Goal: Answer question/provide support: Share knowledge or assist other users

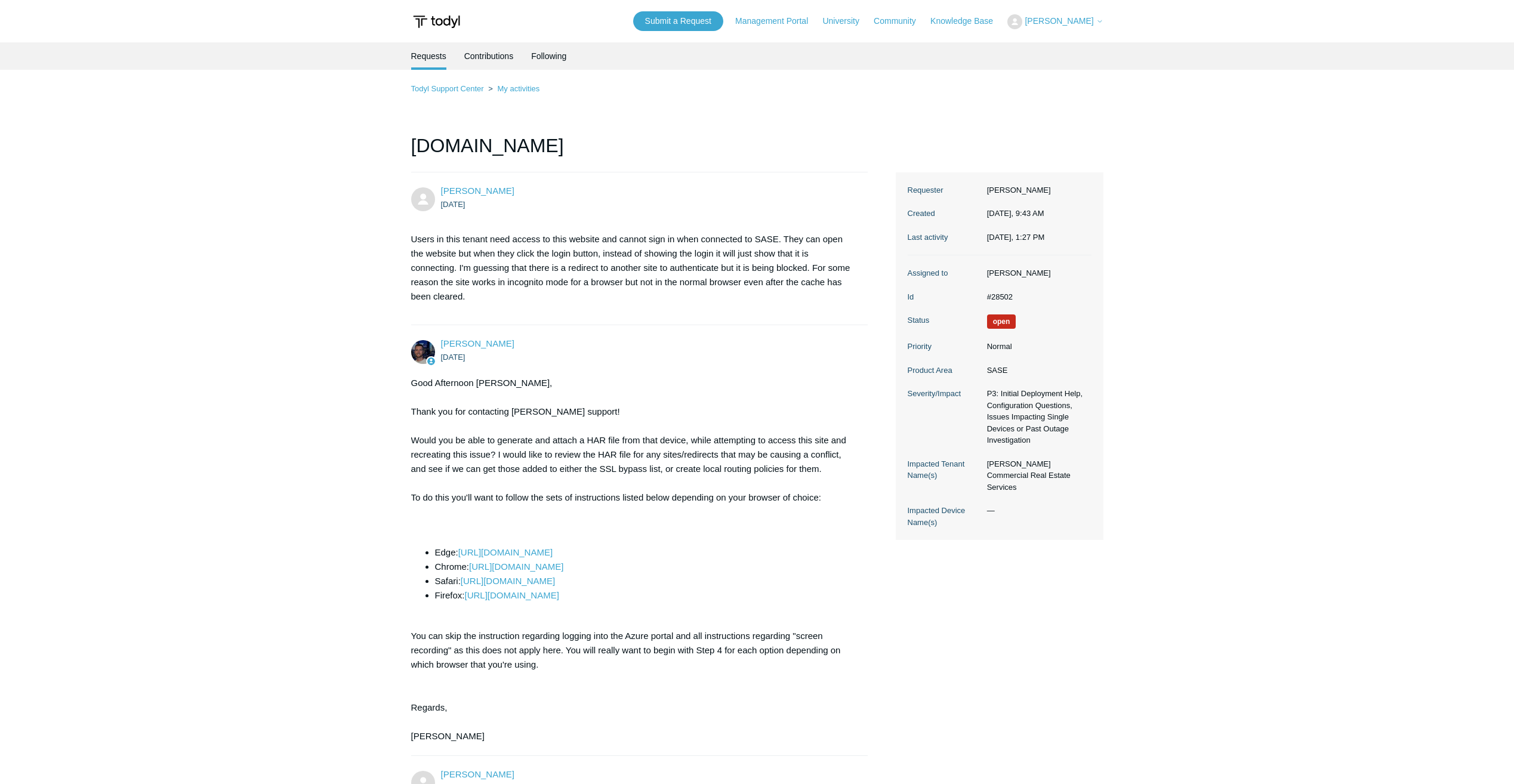
scroll to position [702, 0]
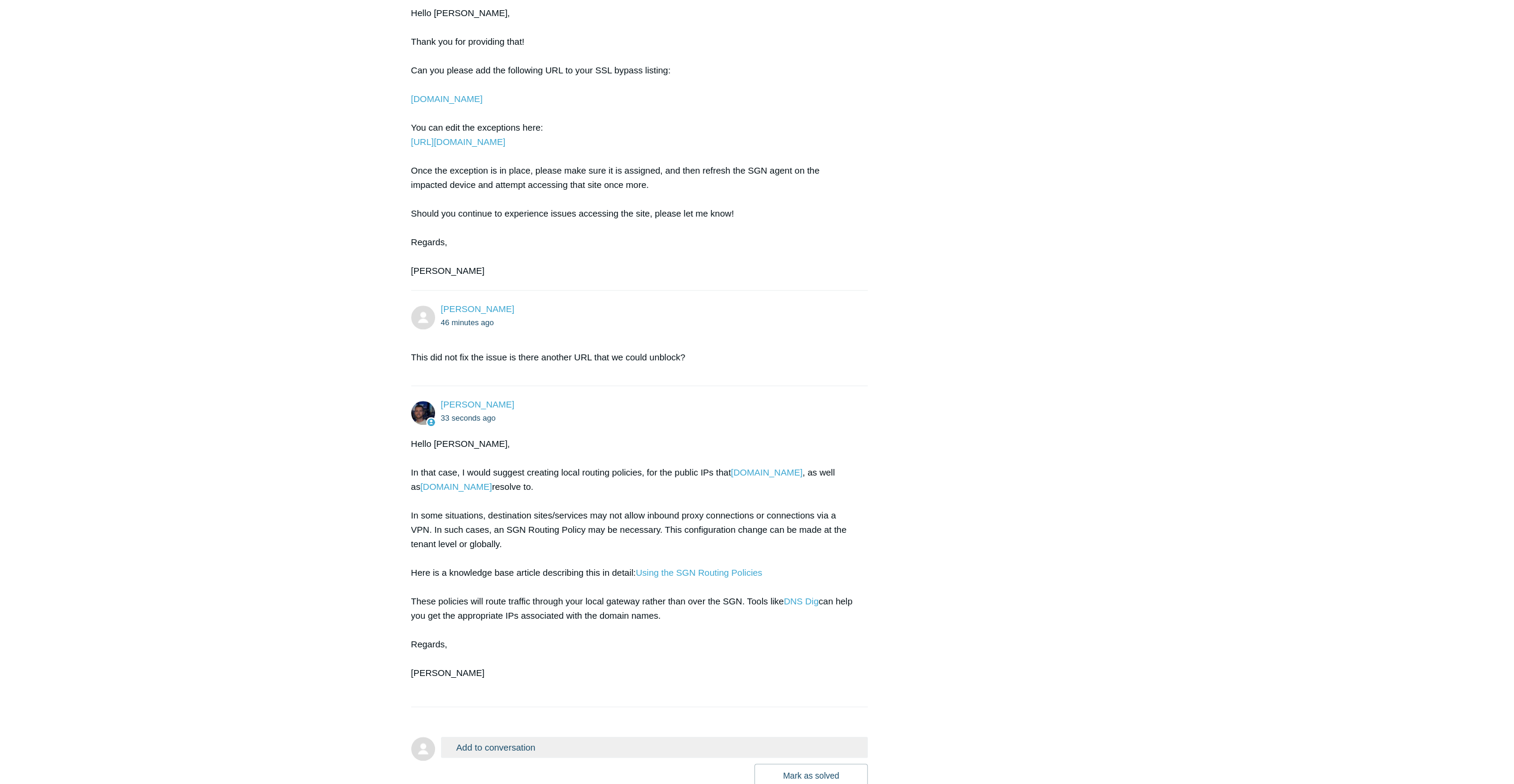
scroll to position [913, 0]
drag, startPoint x: 731, startPoint y: 494, endPoint x: 780, endPoint y: 495, distance: 49.0
click at [780, 495] on div "Hello [PERSON_NAME], In that case, I would suggest creating local routing polic…" at bounding box center [634, 564] width 445 height 258
copy div "[DOMAIN_NAME]"
click at [740, 545] on div "Hello Jacob, In that case, I would suggest creating local routing policies, for…" at bounding box center [634, 564] width 445 height 258
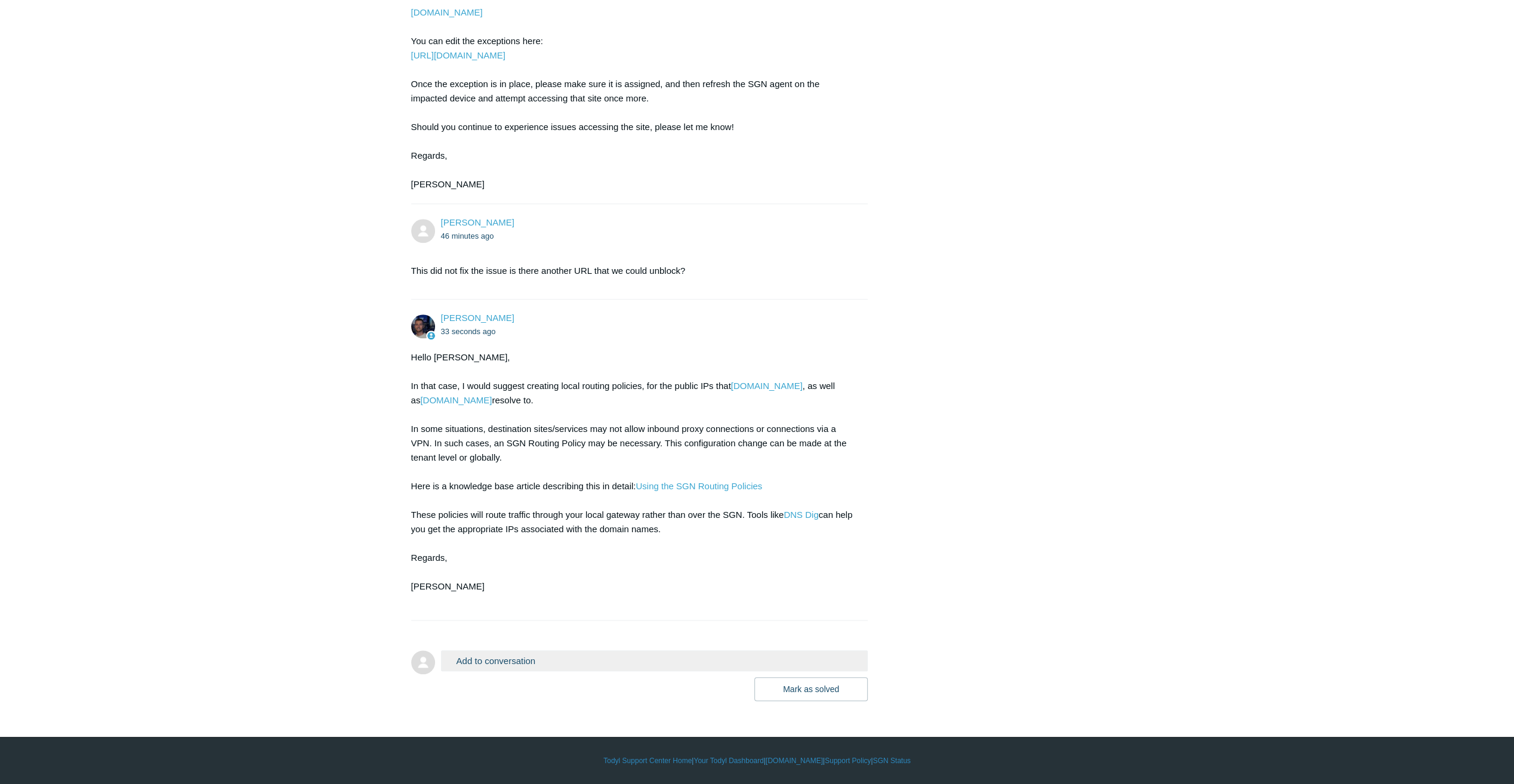
scroll to position [1023, 0]
drag, startPoint x: 406, startPoint y: 400, endPoint x: 454, endPoint y: 406, distance: 48.4
copy link "y.clarity.ms"
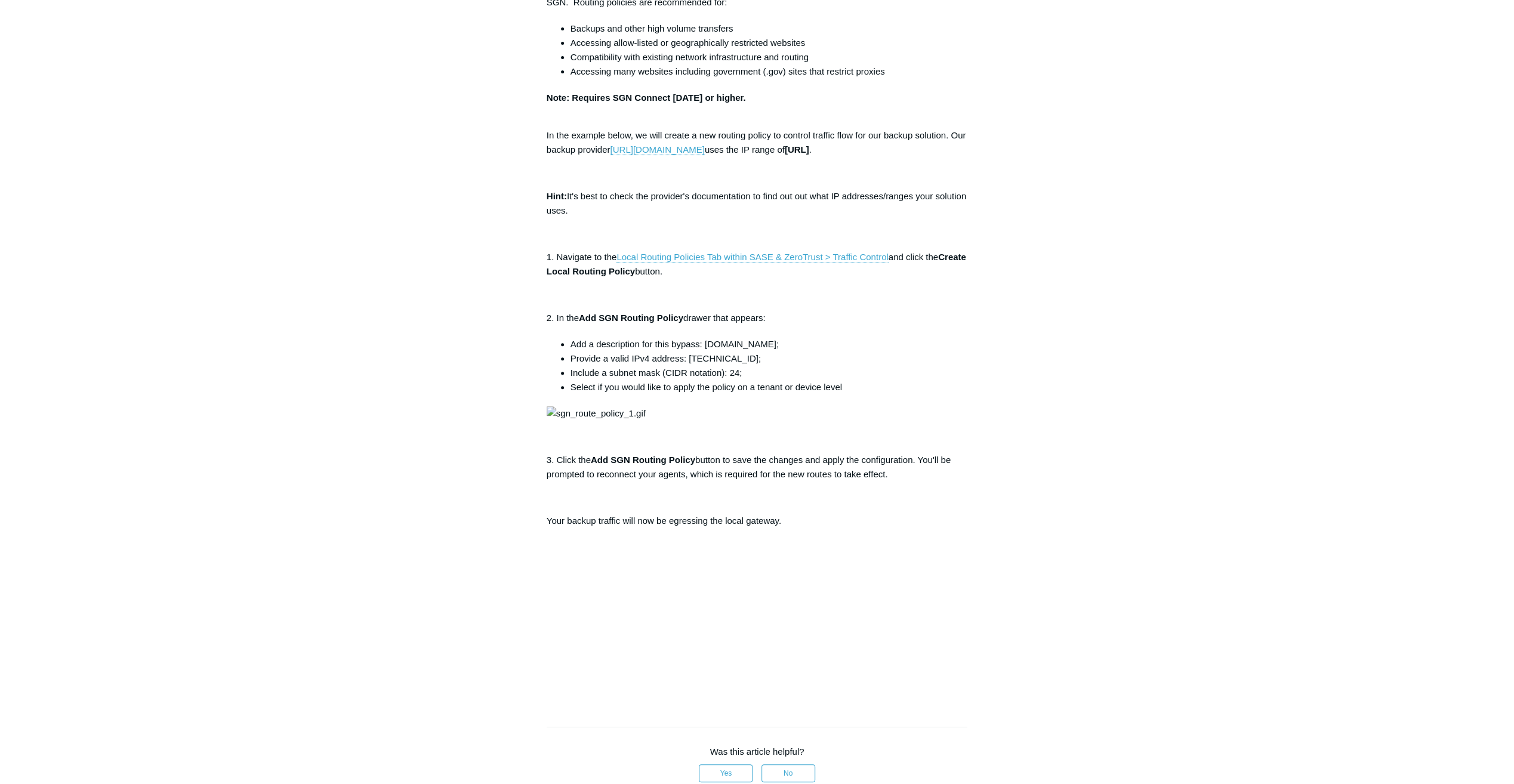
scroll to position [179, 0]
